Goal: Find specific page/section: Find specific page/section

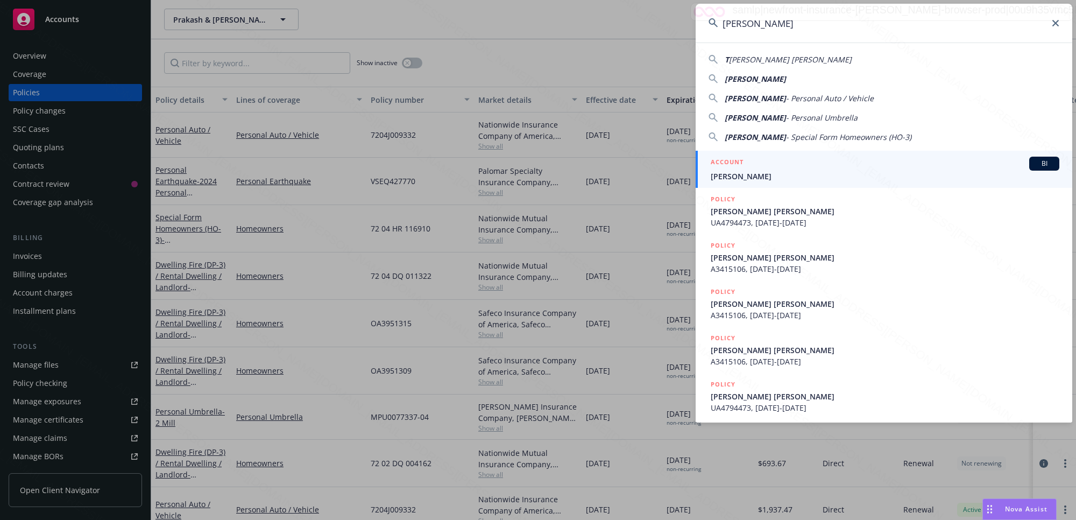
type input "[PERSON_NAME]"
click at [770, 167] on div "ACCOUNT BI" at bounding box center [885, 164] width 349 height 14
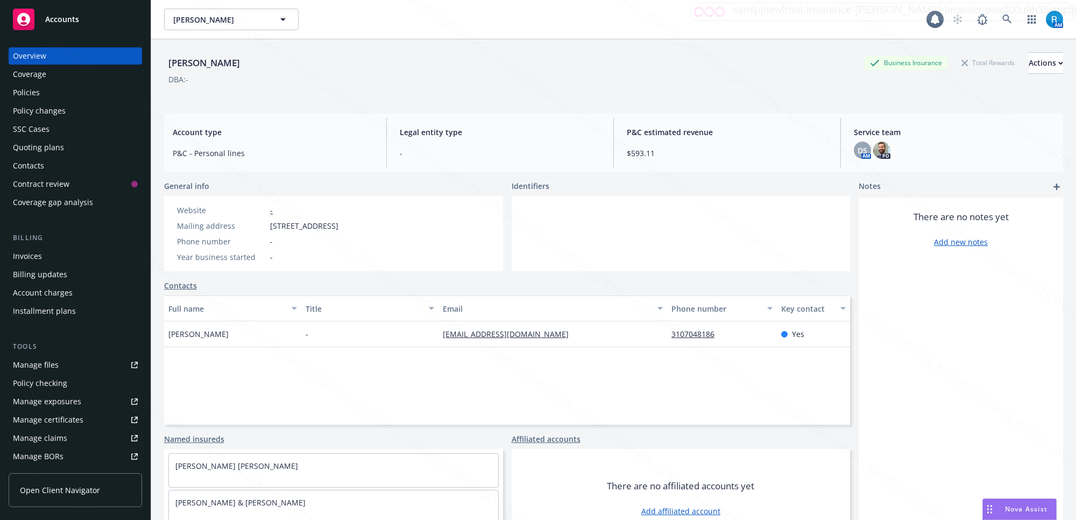
click at [84, 88] on div "Policies" at bounding box center [75, 92] width 125 height 17
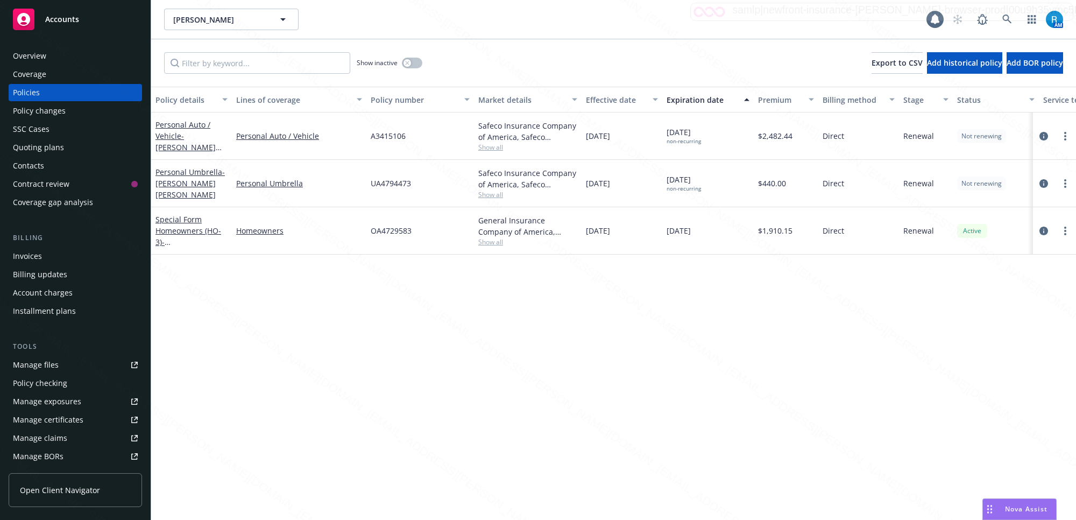
click at [77, 57] on div "Overview" at bounding box center [75, 55] width 125 height 17
